Goal: Task Accomplishment & Management: Complete application form

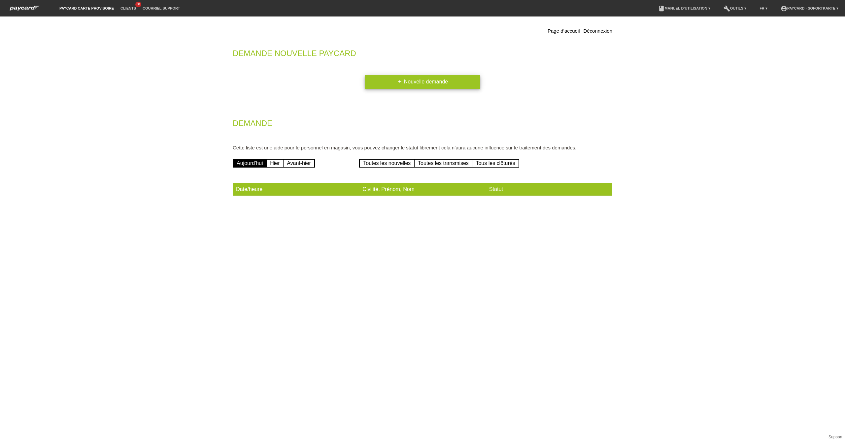
click at [387, 80] on link "add Nouvelle demande" at bounding box center [423, 82] width 116 height 14
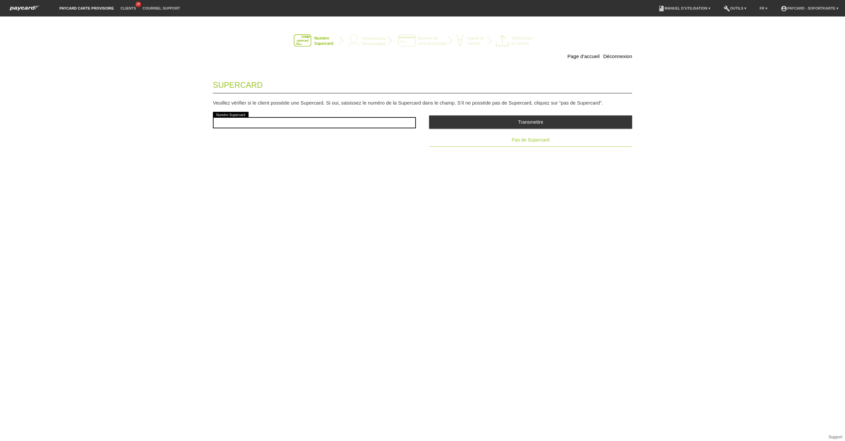
click at [534, 139] on span "Pas de Supercard" at bounding box center [531, 139] width 38 height 5
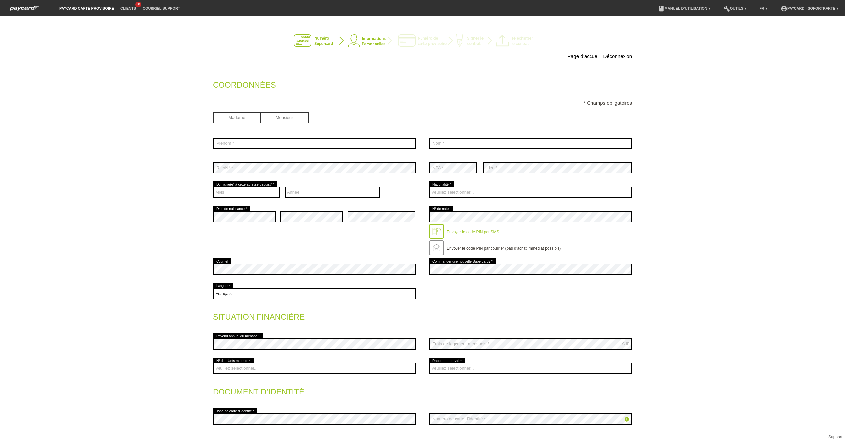
click at [273, 118] on input "radio" at bounding box center [285, 117] width 48 height 10
radio input "true"
click at [266, 144] on input "text" at bounding box center [314, 143] width 203 height 11
type input "Dawit"
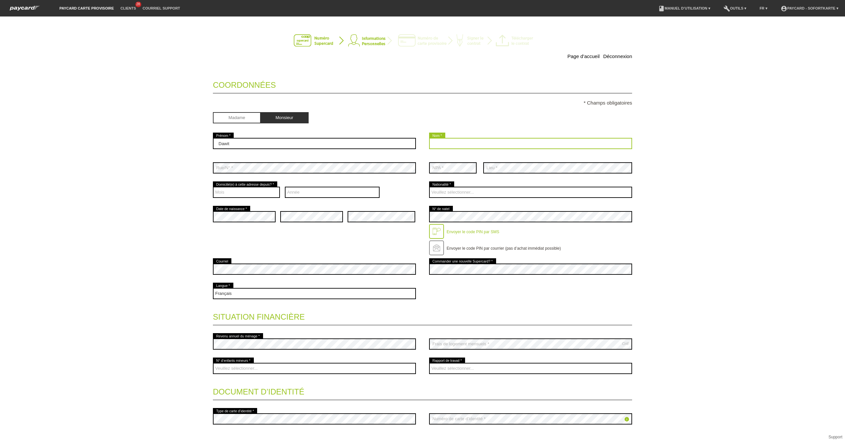
click at [524, 140] on input "text" at bounding box center [530, 143] width 203 height 11
type input "Mebrahtu"
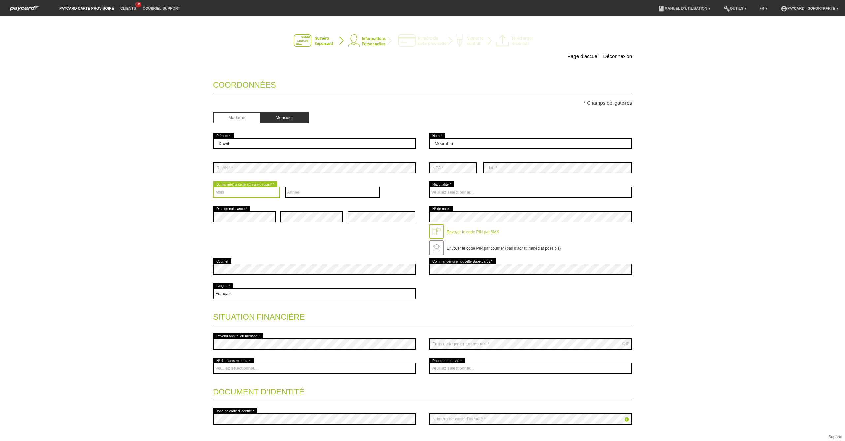
click at [248, 191] on select "Mois 01 02 03 04 05 06 07 08 09 10 11 12" at bounding box center [246, 192] width 67 height 11
click at [297, 193] on select "Année 2025 2024 2023 2022 2021 2020 2019 2018 2017 2016" at bounding box center [332, 192] width 95 height 11
click at [254, 194] on select "Mois 01 02 03 04 05 06 07 08 09 10 11 12" at bounding box center [246, 192] width 67 height 11
select select "06"
click at [213, 187] on select "Mois 01 02 03 04 05 06 07 08 09 10 11 12" at bounding box center [246, 192] width 67 height 11
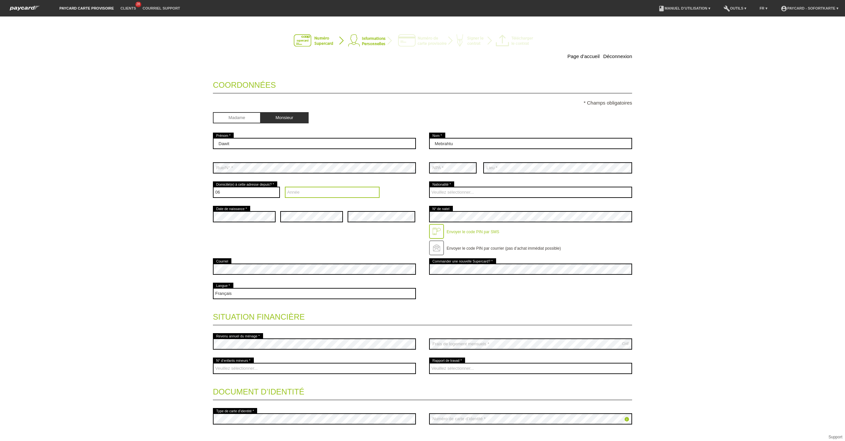
click at [318, 191] on select "Année 2025 2024 2023 2022 2021 2020 2019 2018 2017 2016" at bounding box center [332, 192] width 95 height 11
select select "2025"
click at [285, 187] on select "Année 2025 2024 2023 2022 2021 2020 2019 2018 2017 2016" at bounding box center [332, 192] width 95 height 11
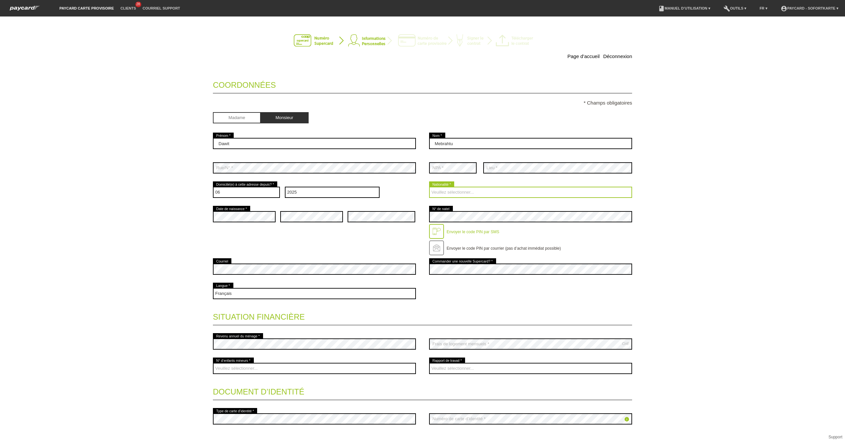
click at [481, 192] on select "Veuillez sélectionner... Suisse Allemagne Autriche Liechtenstein ------------ A…" at bounding box center [530, 192] width 203 height 11
select select "ER"
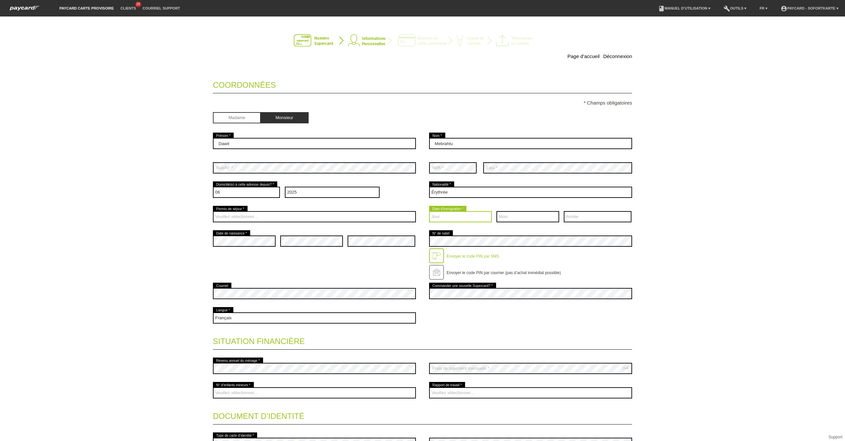
click at [458, 220] on select "Jour 01 02 03 04 05 06 07 08 09 10 11 12 13 14 15 16 17" at bounding box center [460, 216] width 63 height 11
select select "29"
click at [429, 211] on select "Jour 01 02 03 04 05 06 07 08 09 10 11 12 13 14 15 16 17" at bounding box center [460, 216] width 63 height 11
click at [512, 220] on select "Mois 01 02 03 04 05 06 07 08 09 10 11 12" at bounding box center [528, 216] width 63 height 11
select select "09"
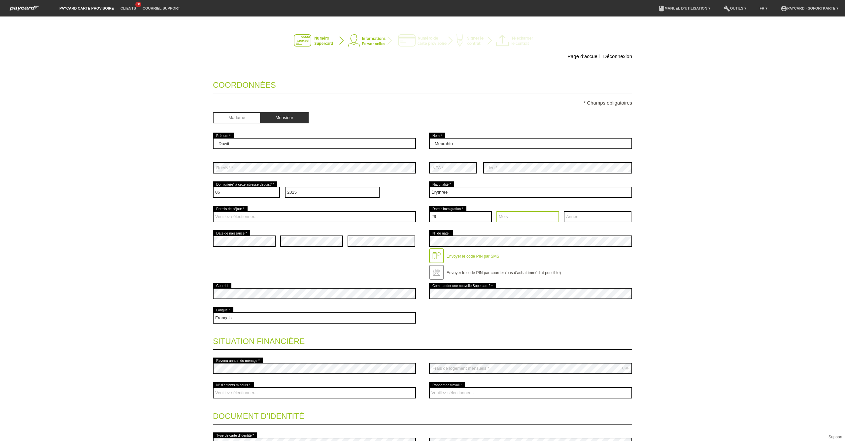
click at [497, 211] on select "Mois 01 02 03 04 05 06 07 08 09 10 11 12" at bounding box center [528, 216] width 63 height 11
drag, startPoint x: 573, startPoint y: 214, endPoint x: 571, endPoint y: 223, distance: 8.7
click at [573, 214] on select "Année 2025 2024 2023 2022 2021 2020 2019 2018 2017 2016" at bounding box center [598, 216] width 68 height 11
click at [564, 211] on select "Année 2025 2024 2023 2022 2021 2020 2019 2018 2017 2016" at bounding box center [598, 216] width 68 height 11
click at [575, 217] on select "Année 2025 2024 2023 2022 2021 2020 2019 2018 2017 2016" at bounding box center [598, 216] width 68 height 11
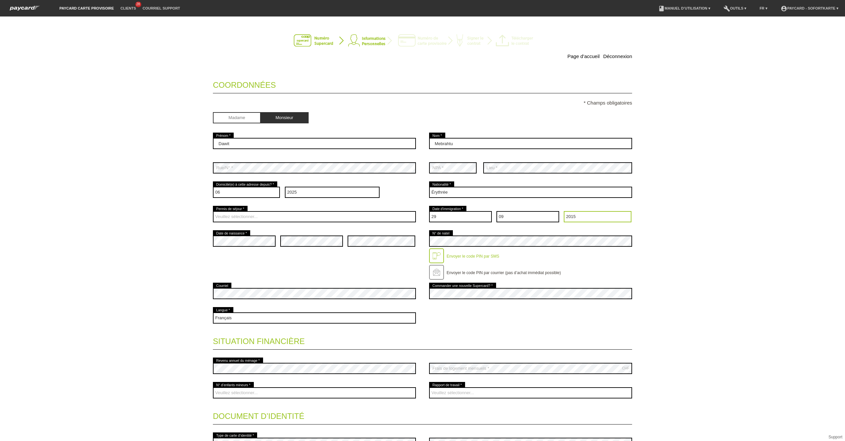
select select "2014"
click at [564, 211] on select "Année 2025 2024 2023 2022 2021 2020 2019 2018 2017 2016" at bounding box center [598, 216] width 68 height 11
click at [347, 220] on select "Veuillez sélectionner... C B B - Statut de réfugié Autre" at bounding box center [314, 216] width 203 height 11
select select "BF"
click at [213, 211] on select "Veuillez sélectionner... C B B - Statut de réfugié Autre" at bounding box center [314, 216] width 203 height 11
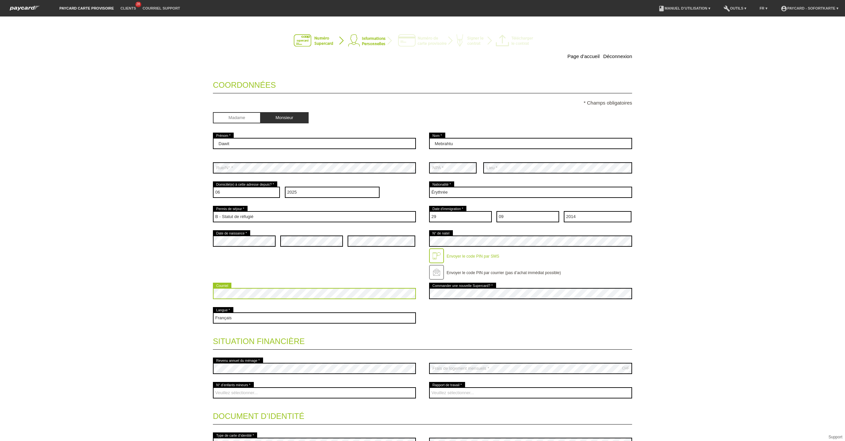
scroll to position [73, 0]
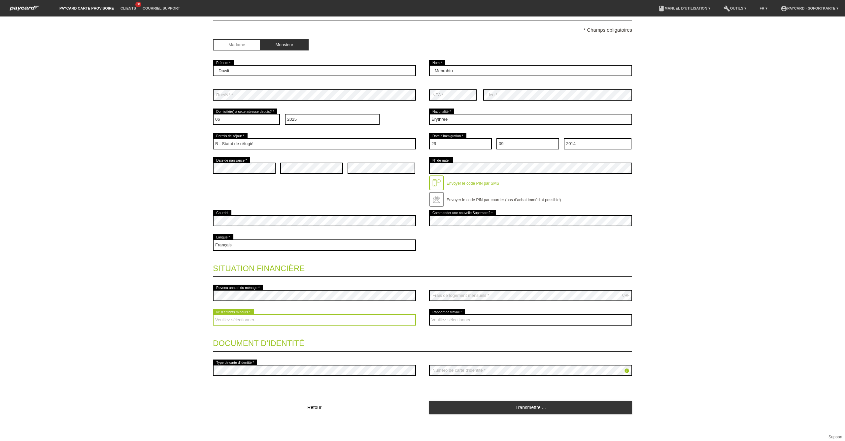
click at [304, 321] on select "Veuillez sélectionner... 0 1 2 3 4 5 6 7 8 9" at bounding box center [314, 320] width 203 height 11
select select "0"
click at [213, 315] on select "Veuillez sélectionner... 0 1 2 3 4 5 6 7 8 9" at bounding box center [314, 320] width 203 height 11
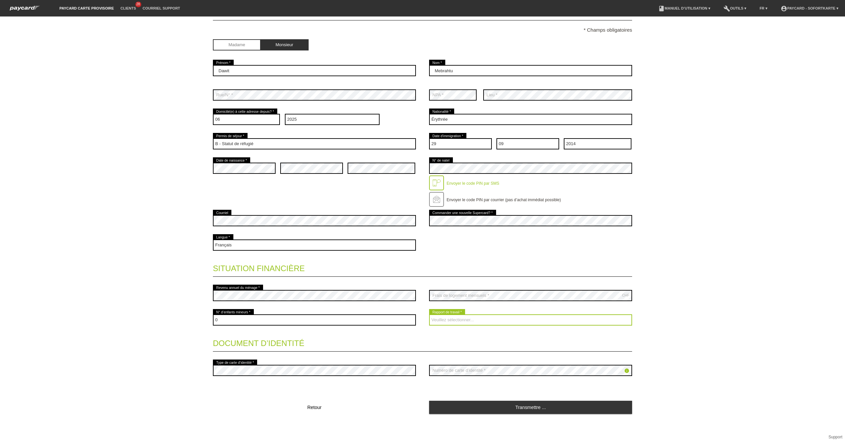
click at [443, 322] on select "Veuillez sélectionner... A durée indéterminée A durée déterminée Apprenti/étudi…" at bounding box center [530, 320] width 203 height 11
select select "UNLIMITED"
click at [429, 315] on select "Veuillez sélectionner... A durée indéterminée A durée déterminée Apprenti/étudi…" at bounding box center [530, 320] width 203 height 11
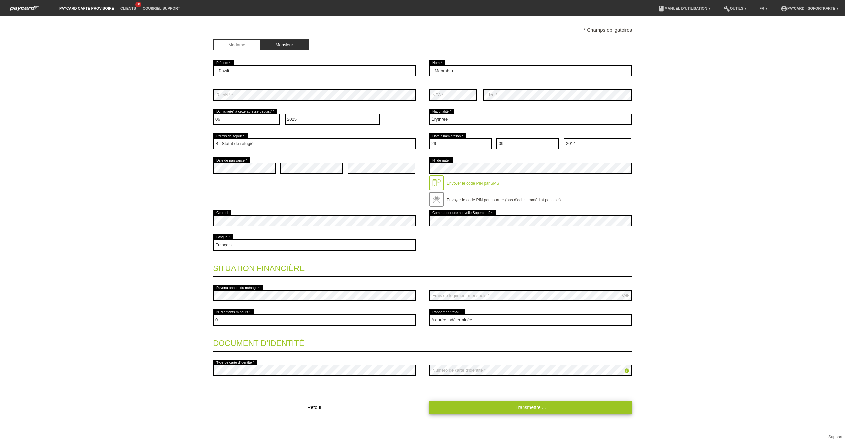
click at [547, 407] on link "Transmettre ..." at bounding box center [530, 407] width 203 height 13
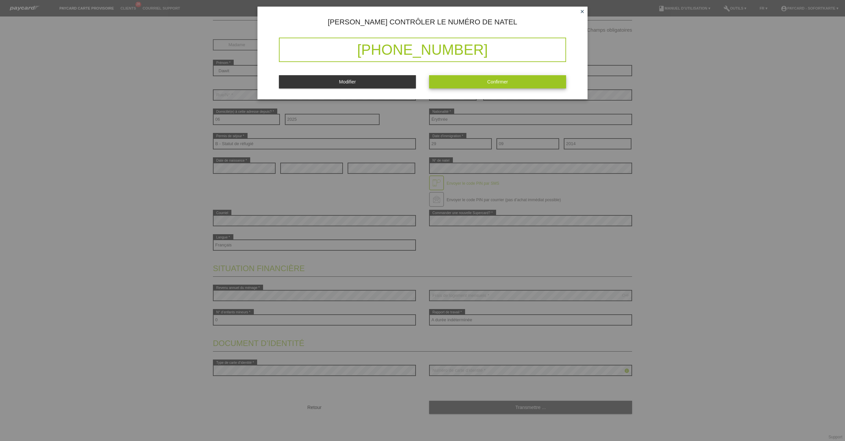
click at [472, 84] on button "Confirmer" at bounding box center [497, 81] width 137 height 13
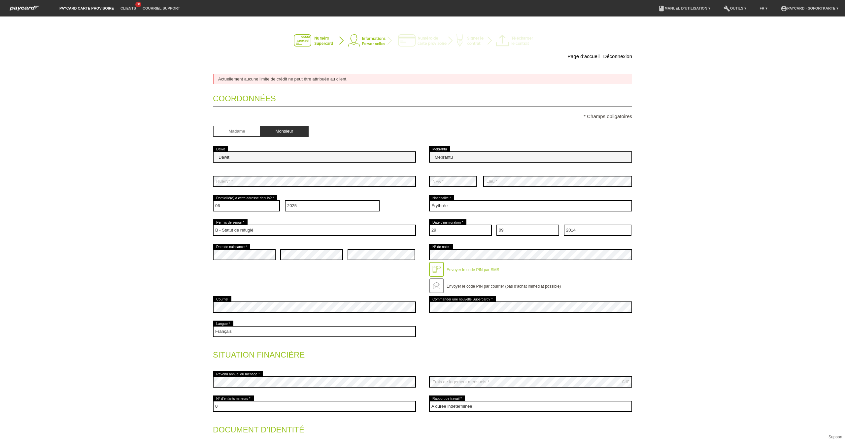
scroll to position [0, 0]
